Goal: Task Accomplishment & Management: Use online tool/utility

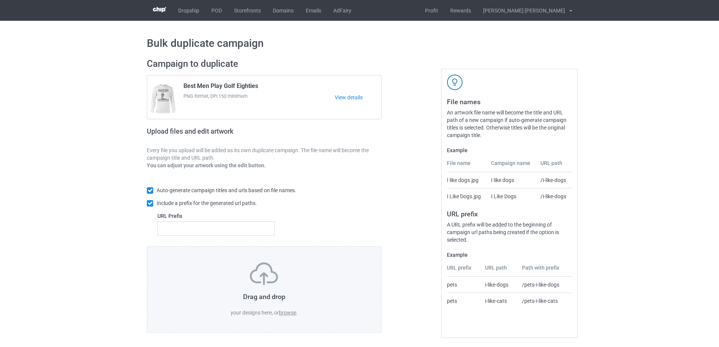
click at [289, 312] on label "browse" at bounding box center [287, 312] width 17 height 6
click at [0, 0] on input "browse" at bounding box center [0, 0] width 0 height 0
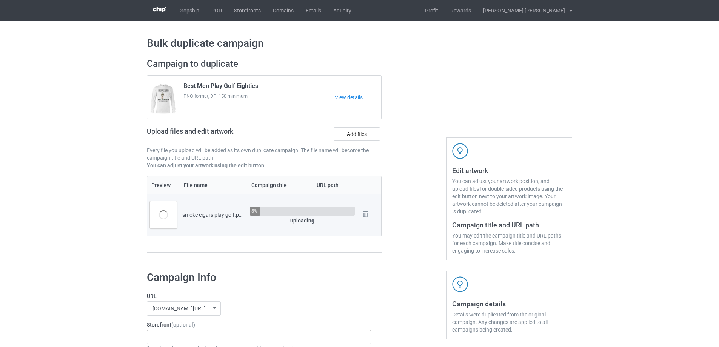
click at [190, 333] on div "Truker Life Gifts For Hunter 2025 Gifts For Bikers No Hobby [DATE] Hide And See…" at bounding box center [259, 337] width 224 height 14
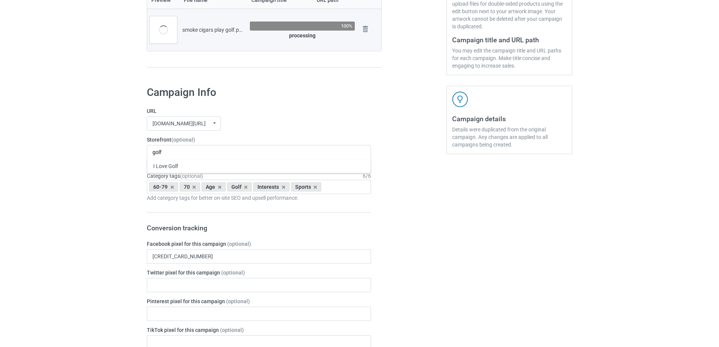
scroll to position [226, 0]
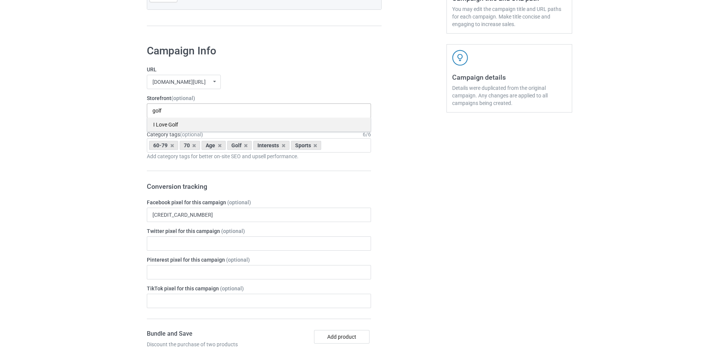
type input "golf"
click at [165, 123] on div "I Love Golf" at bounding box center [258, 124] width 223 height 14
click at [172, 147] on icon at bounding box center [172, 145] width 4 height 5
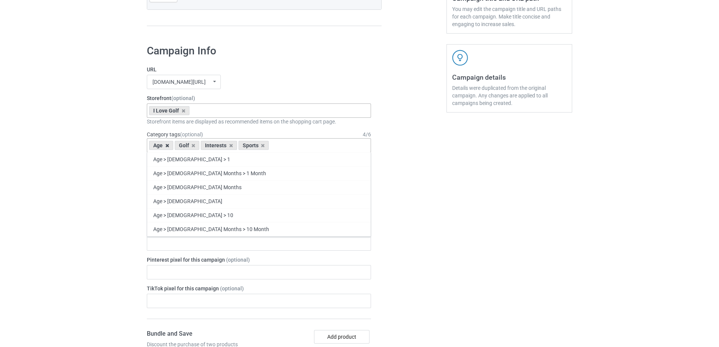
click at [167, 147] on icon at bounding box center [167, 145] width 4 height 5
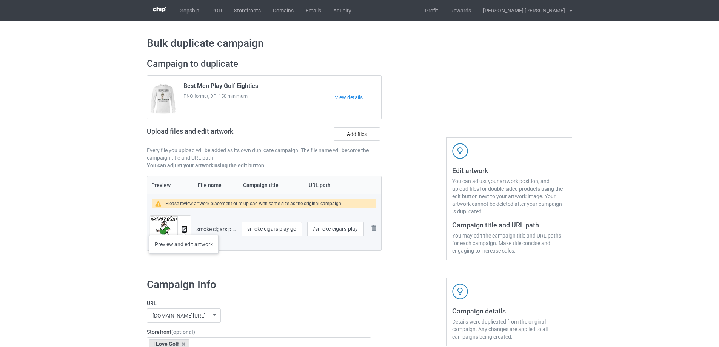
click at [184, 227] on img at bounding box center [184, 229] width 5 height 5
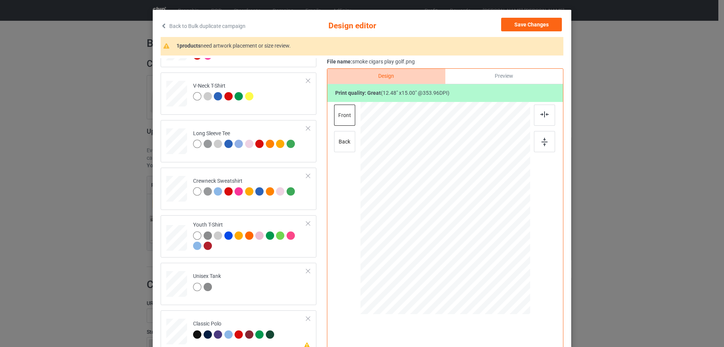
scroll to position [89, 0]
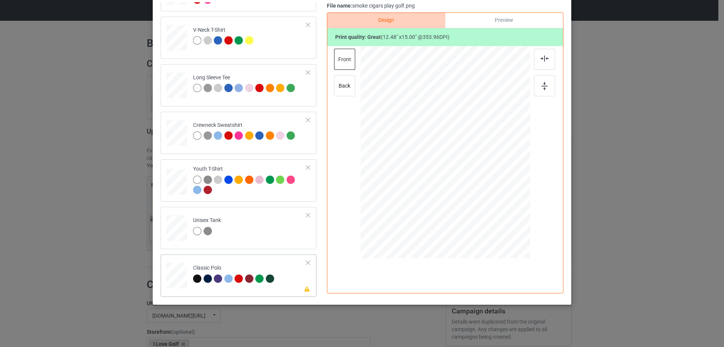
click at [306, 263] on div at bounding box center [308, 262] width 5 height 5
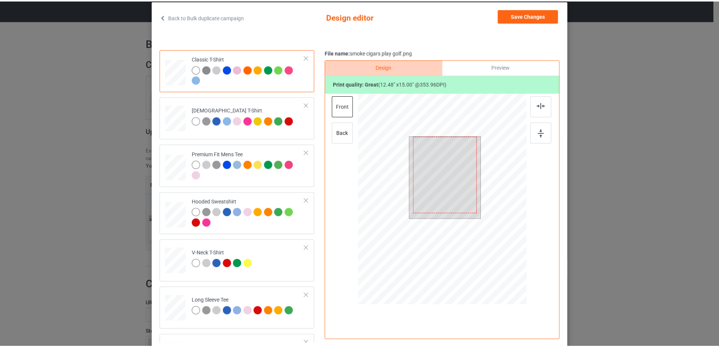
scroll to position [0, 0]
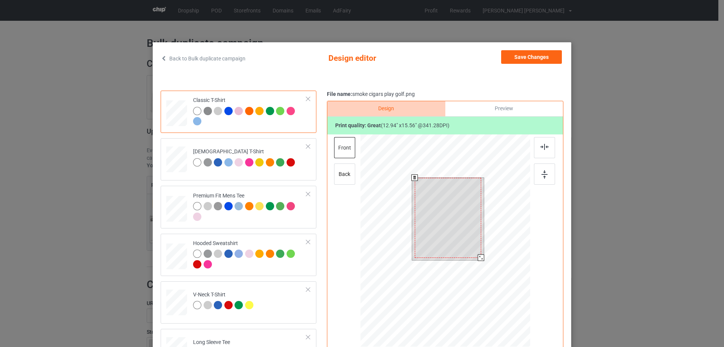
click at [478, 257] on div at bounding box center [481, 257] width 6 height 6
click at [543, 174] on img at bounding box center [545, 174] width 6 height 8
click at [515, 50] on div "Back to Bulk duplicate campaign Design editor Save Changes Classic T-Shirt [DEM…" at bounding box center [362, 217] width 419 height 350
click at [516, 58] on button "Save Changes" at bounding box center [531, 57] width 61 height 14
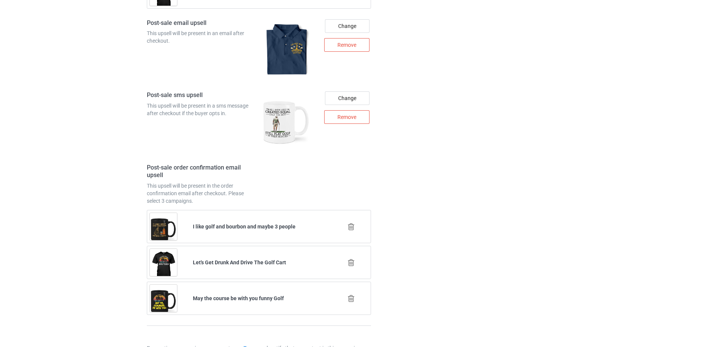
scroll to position [1061, 0]
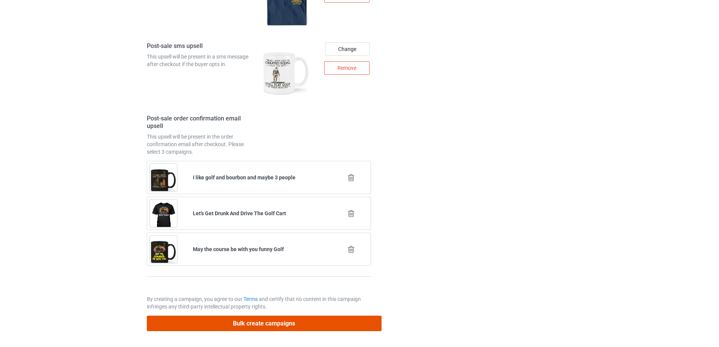
click at [272, 321] on button "Bulk create campaigns" at bounding box center [264, 322] width 235 height 15
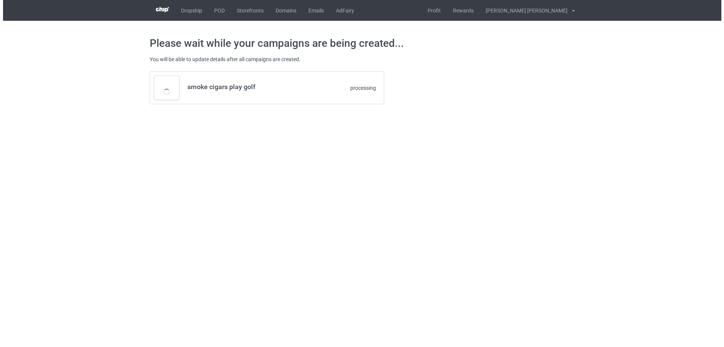
scroll to position [0, 0]
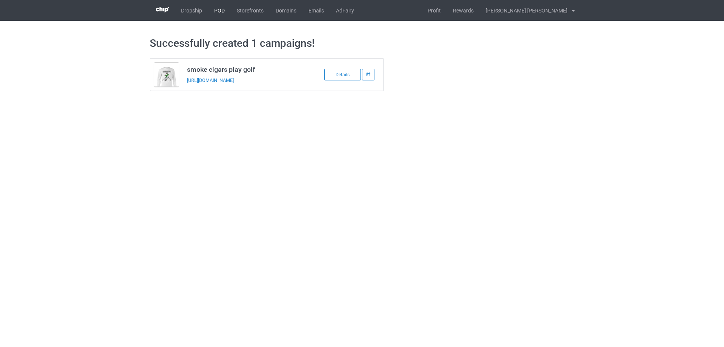
click at [220, 10] on link "POD" at bounding box center [219, 10] width 23 height 21
